Goal: Task Accomplishment & Management: Use online tool/utility

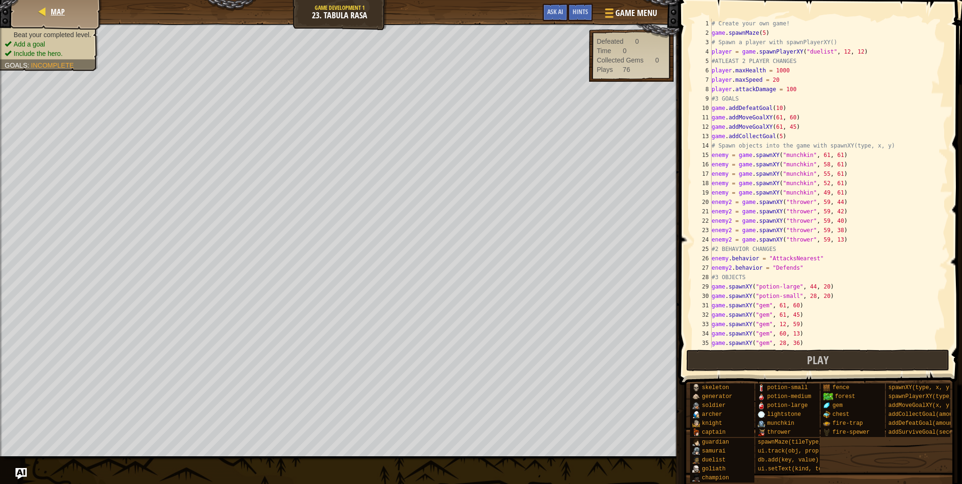
click at [73, 13] on div "Map" at bounding box center [56, 11] width 75 height 23
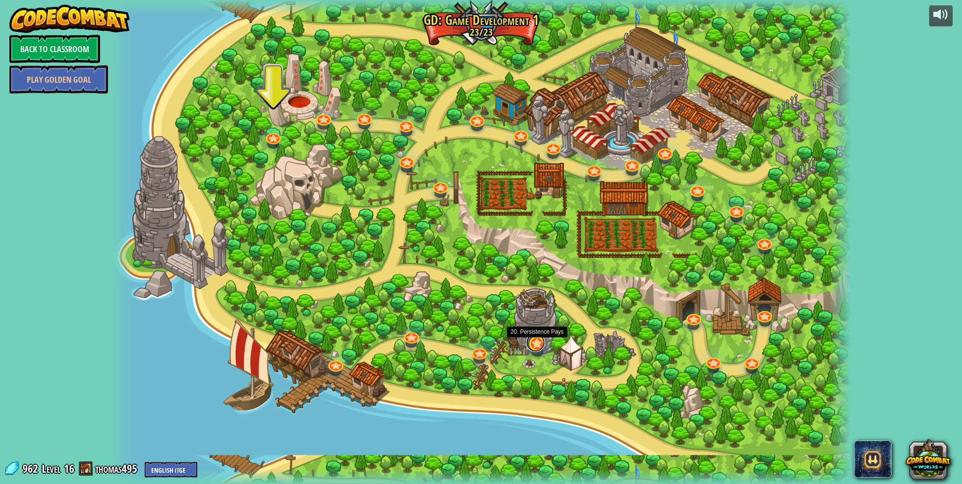
click at [535, 341] on link at bounding box center [535, 342] width 19 height 19
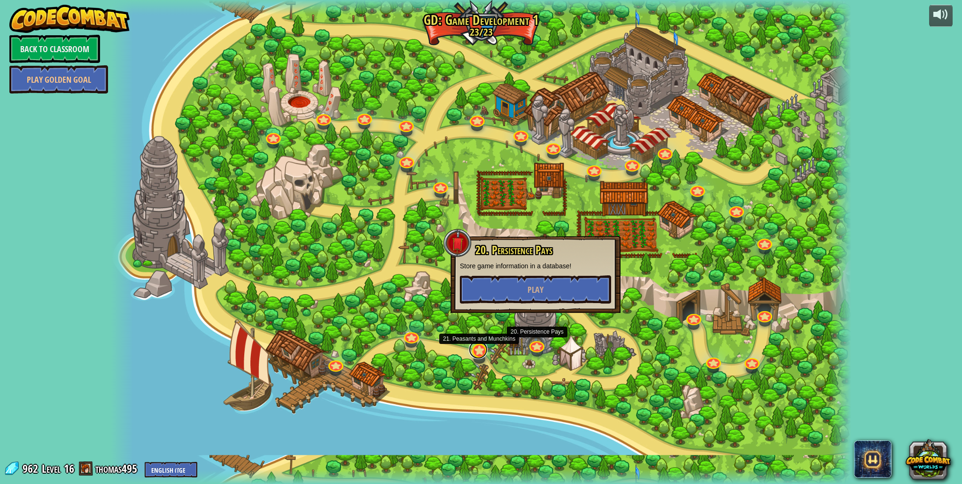
click at [485, 353] on link at bounding box center [478, 349] width 19 height 19
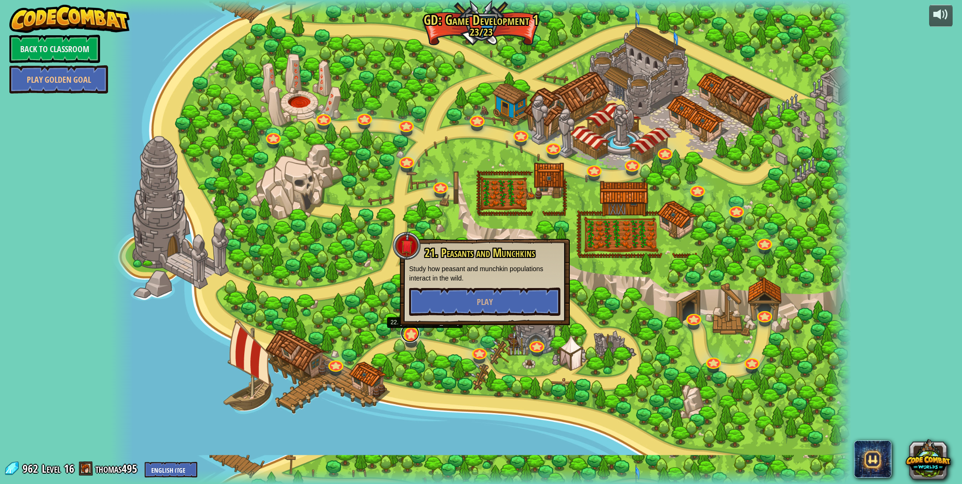
click at [407, 331] on link at bounding box center [409, 332] width 19 height 19
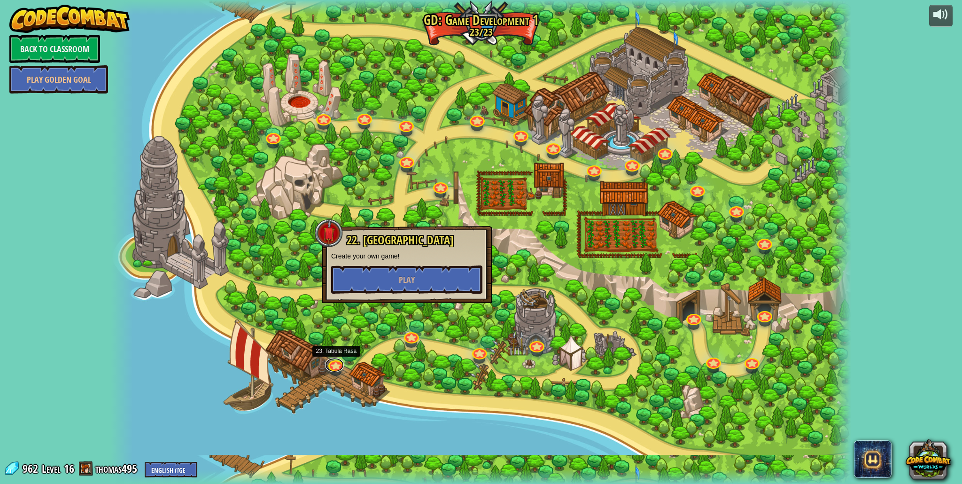
drag, startPoint x: 341, startPoint y: 362, endPoint x: 342, endPoint y: 357, distance: 4.8
click at [341, 362] on link at bounding box center [334, 365] width 19 height 14
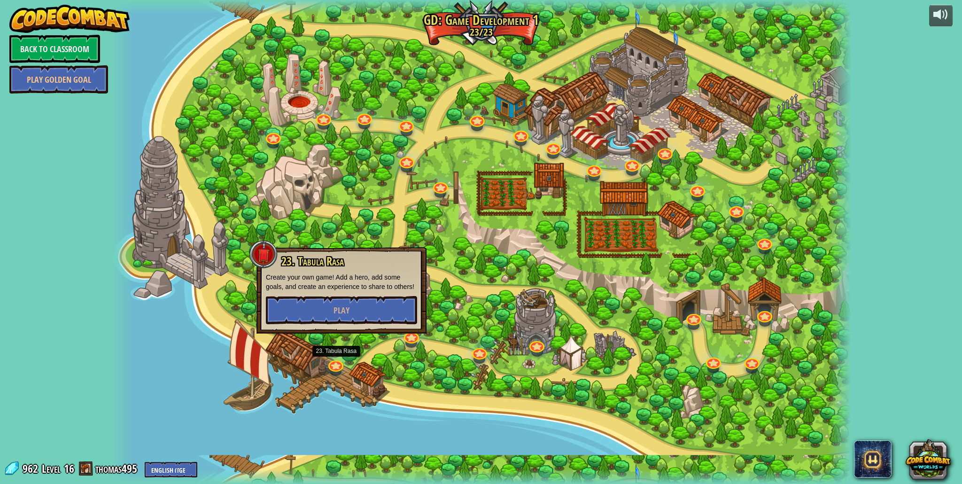
click at [438, 193] on div at bounding box center [440, 193] width 12 height 9
click at [441, 190] on link at bounding box center [439, 183] width 19 height 19
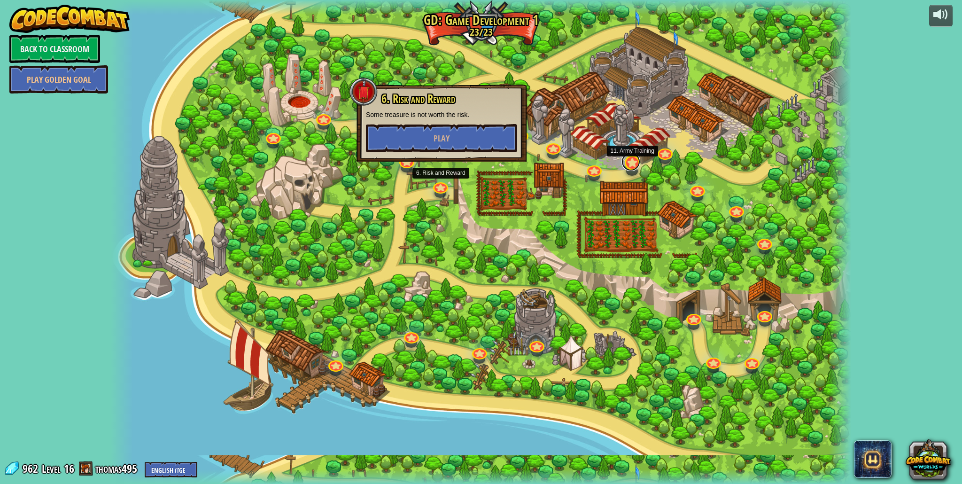
click at [629, 157] on link at bounding box center [630, 161] width 19 height 19
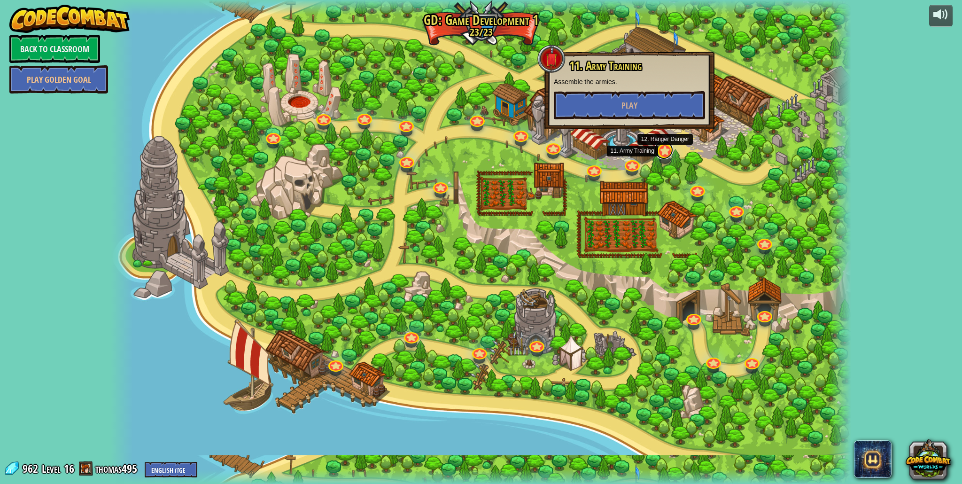
click at [654, 152] on link at bounding box center [663, 149] width 19 height 19
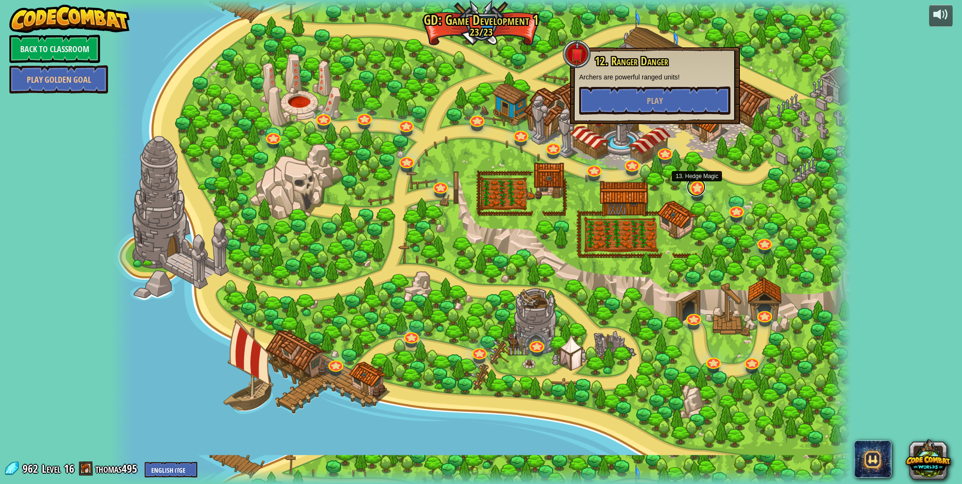
click at [701, 189] on link at bounding box center [695, 186] width 19 height 19
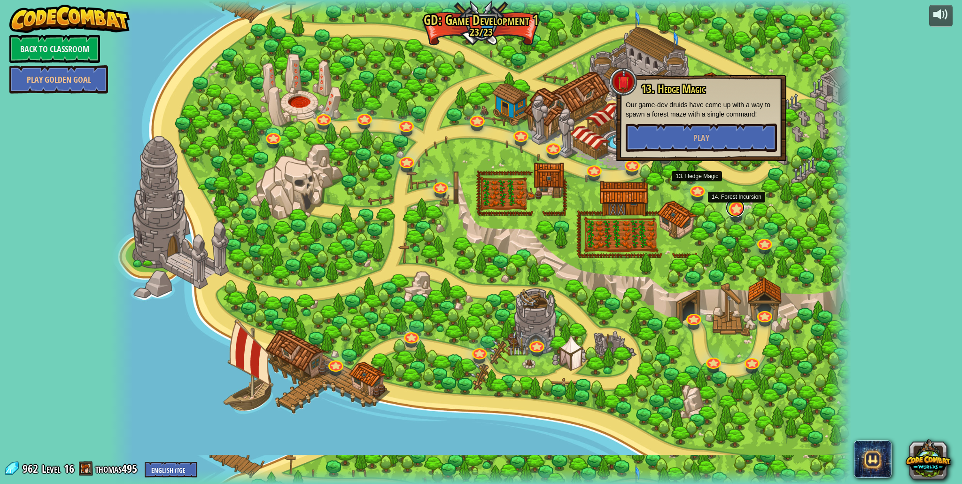
click at [741, 208] on link at bounding box center [734, 207] width 19 height 19
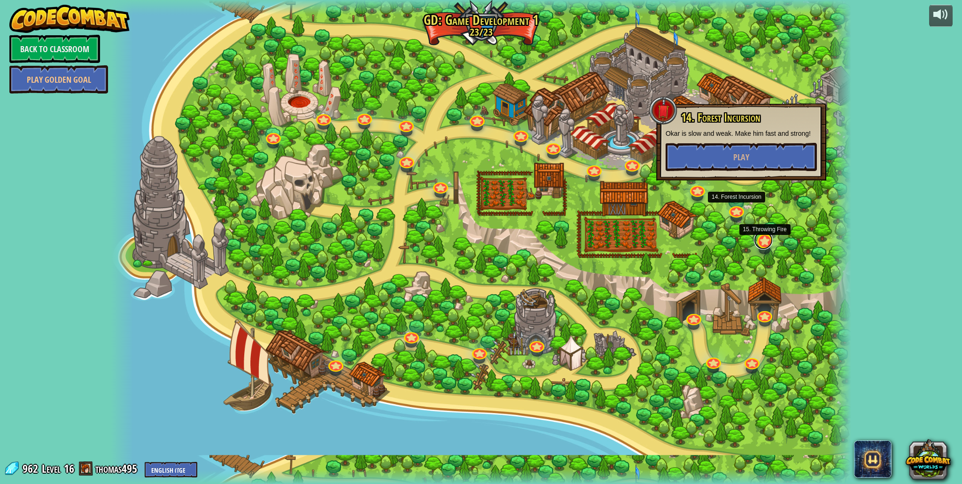
click at [770, 241] on link at bounding box center [763, 240] width 19 height 19
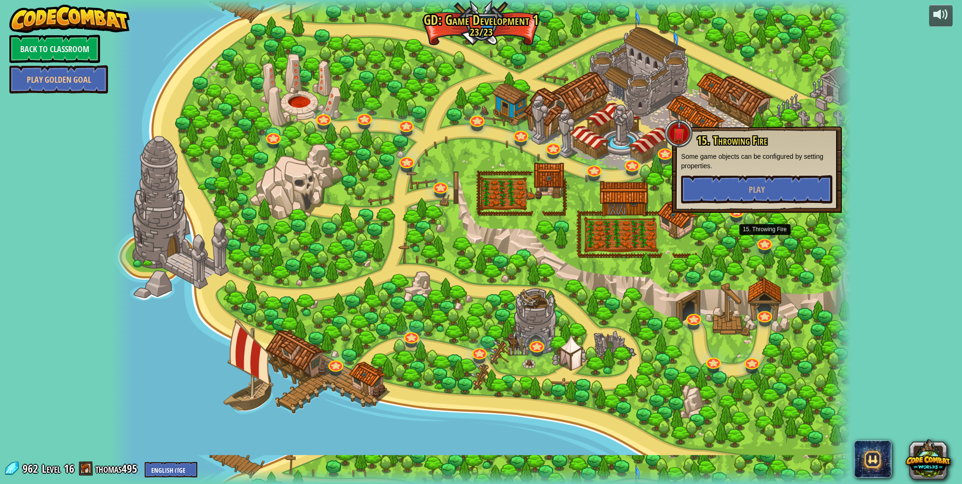
click at [698, 245] on div at bounding box center [481, 242] width 740 height 484
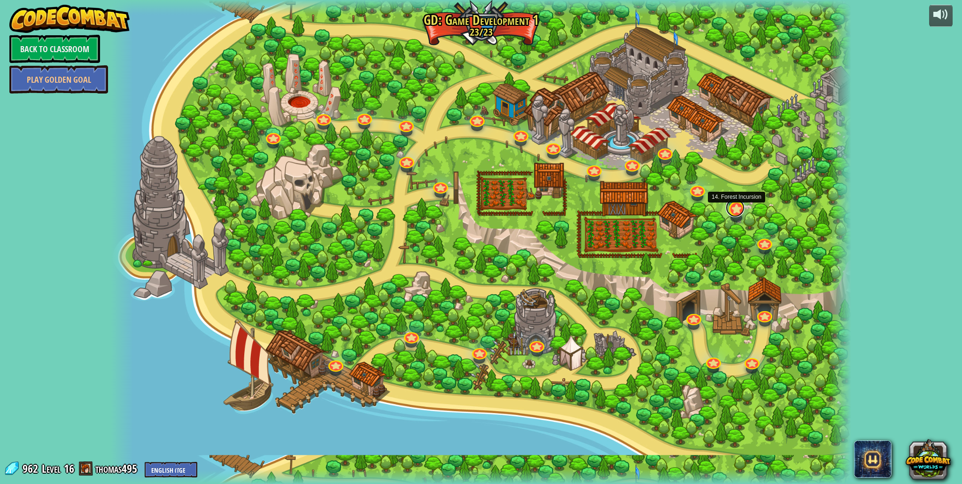
click at [727, 210] on link at bounding box center [734, 207] width 19 height 19
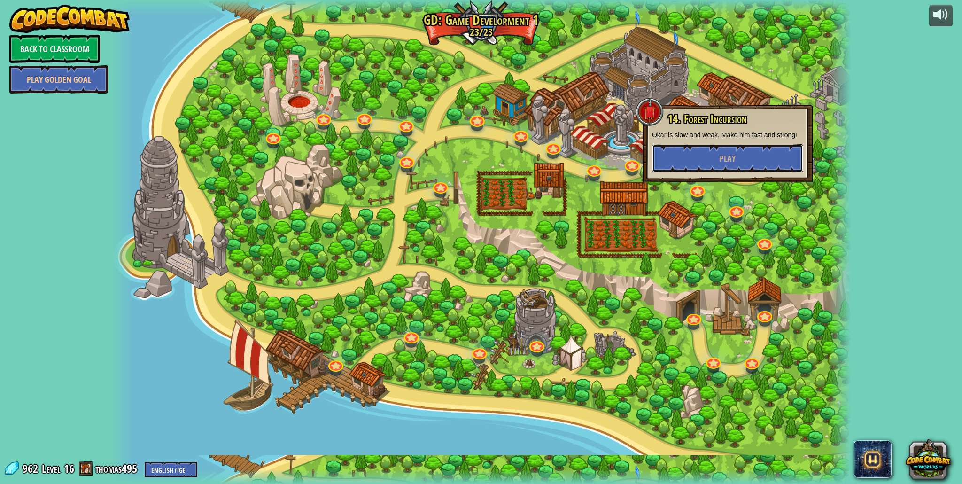
drag, startPoint x: 718, startPoint y: 161, endPoint x: 494, endPoint y: 342, distance: 287.7
click at [672, 300] on div "3. Hero's Journey Spawn a player, and set a destination. Play 2. Click Gait Pla…" at bounding box center [481, 242] width 740 height 484
click at [549, 340] on div at bounding box center [481, 242] width 740 height 484
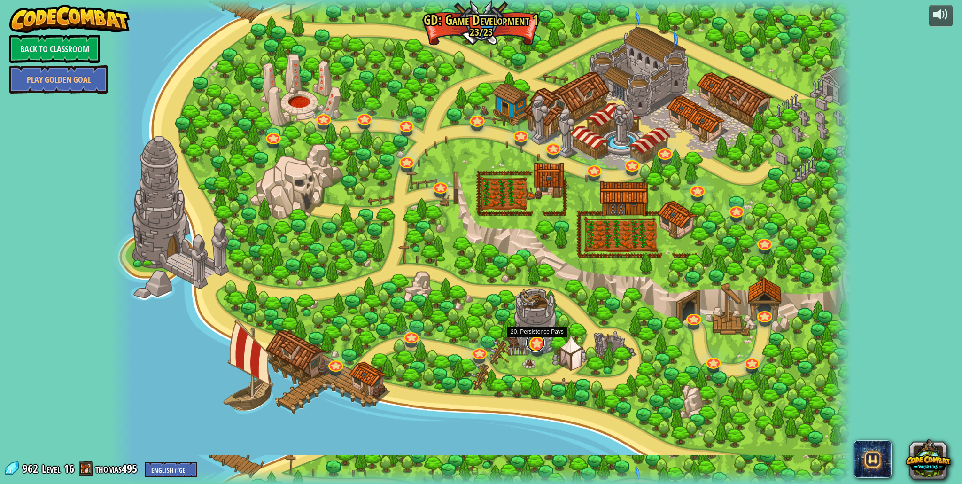
click at [542, 343] on link at bounding box center [535, 342] width 19 height 19
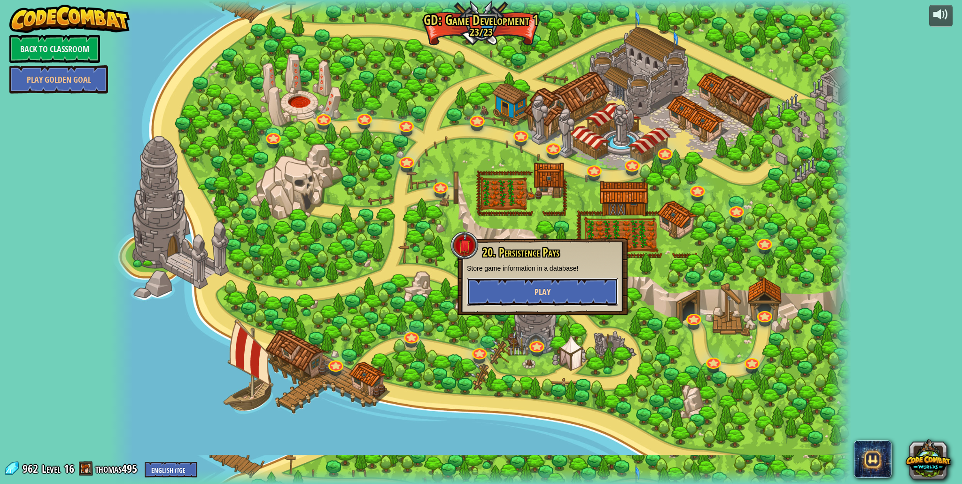
click at [541, 298] on button "Play" at bounding box center [542, 291] width 151 height 28
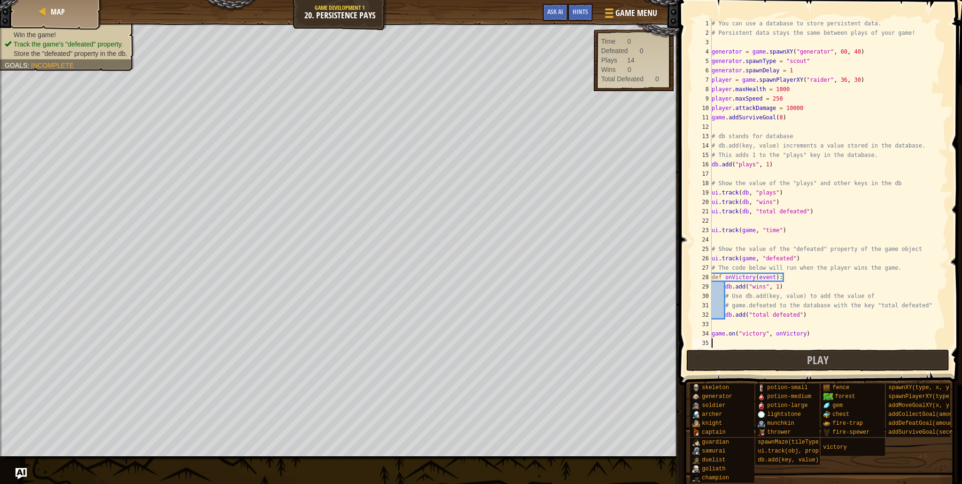
click at [714, 263] on div "# You can use a database to store persistent data. # Persistent data stays the …" at bounding box center [828, 192] width 238 height 347
click at [750, 358] on button "Play" at bounding box center [817, 360] width 263 height 22
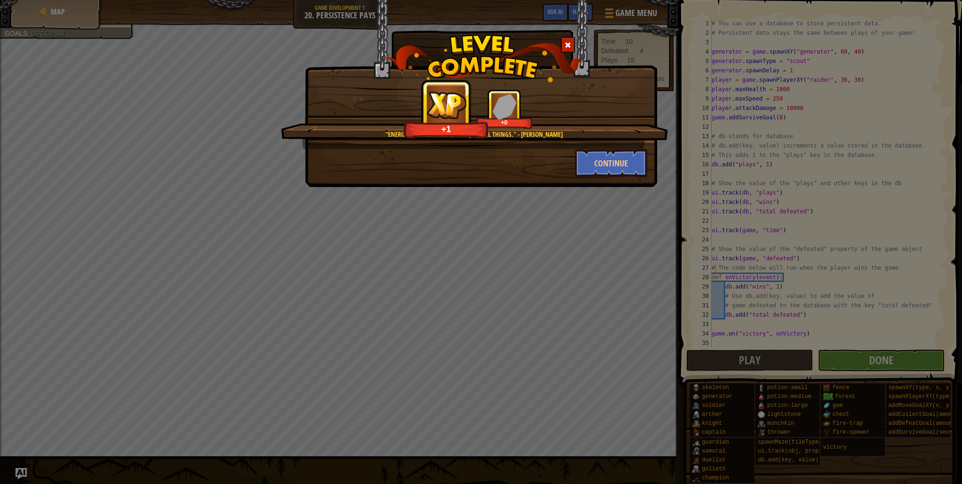
click at [568, 44] on span at bounding box center [567, 45] width 7 height 7
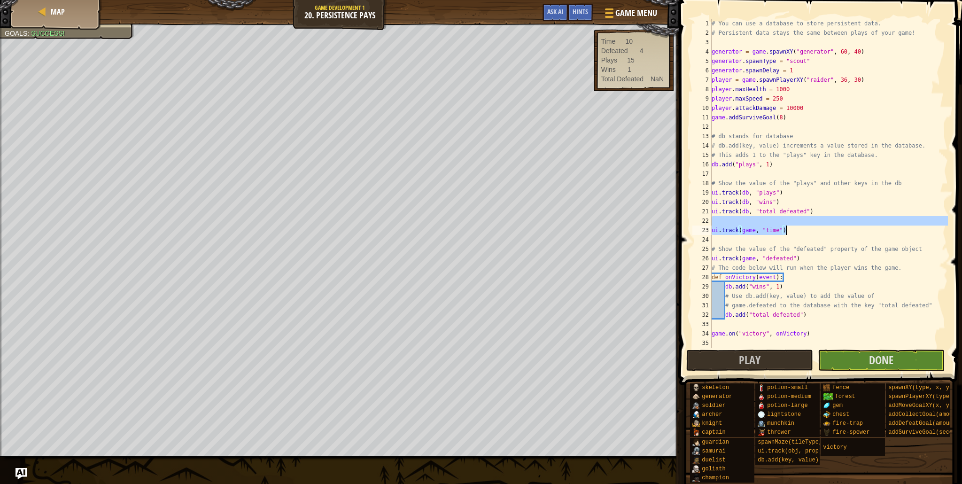
drag, startPoint x: 715, startPoint y: 221, endPoint x: 806, endPoint y: 229, distance: 91.5
click at [806, 229] on div "# You can use a database to store persistent data. # Persistent data stays the …" at bounding box center [828, 192] width 238 height 347
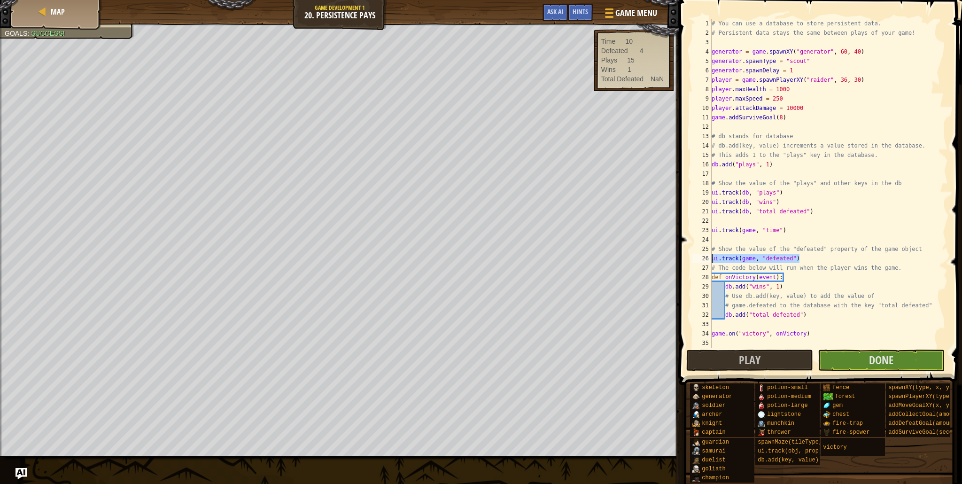
drag, startPoint x: 822, startPoint y: 258, endPoint x: 699, endPoint y: 259, distance: 123.0
click at [699, 259] on div "ui.track(game, "time") 1 2 3 4 5 6 7 8 9 10 11 12 13 14 15 16 17 18 19 20 21 22…" at bounding box center [818, 183] width 257 height 329
type textarea "ui.track(game, "defeated")"
